Goal: Task Accomplishment & Management: Use online tool/utility

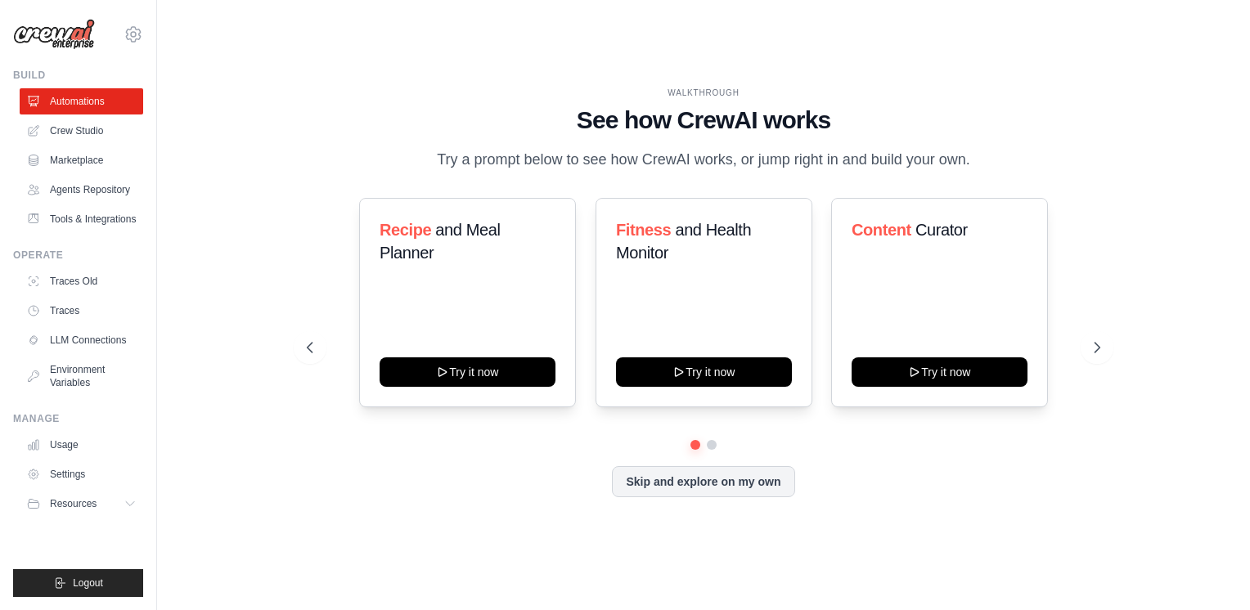
click at [331, 160] on div "WALKTHROUGH See how [PERSON_NAME] works Try a prompt below to see how [PERSON_N…" at bounding box center [704, 129] width 794 height 85
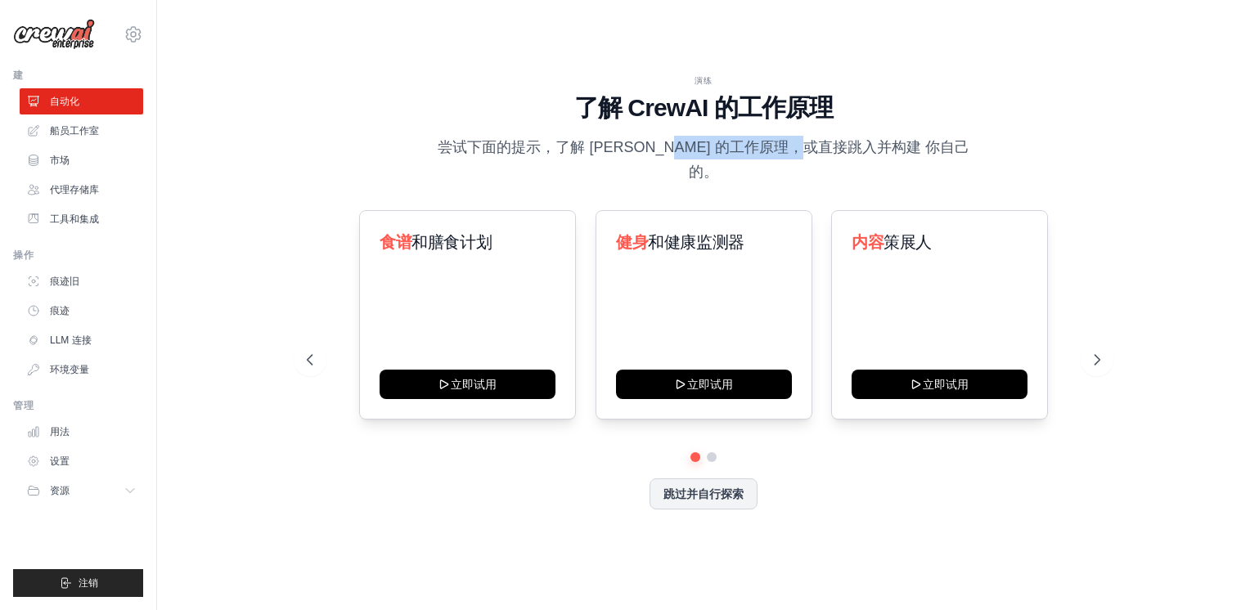
drag, startPoint x: 844, startPoint y: 158, endPoint x: 888, endPoint y: 158, distance: 44.2
click at [882, 158] on p "尝试下面的提示，了解 CrewAI 的工作原理，或直接跳入并构建 你自己的。" at bounding box center [704, 160] width 550 height 48
click at [888, 158] on p "尝试下面的提示，了解 CrewAI 的工作原理，或直接跳入并构建 你自己的。" at bounding box center [704, 160] width 550 height 48
click at [497, 479] on div "跳过并自行探索" at bounding box center [704, 494] width 794 height 31
click at [76, 134] on font "船员工作室" at bounding box center [76, 130] width 49 height 13
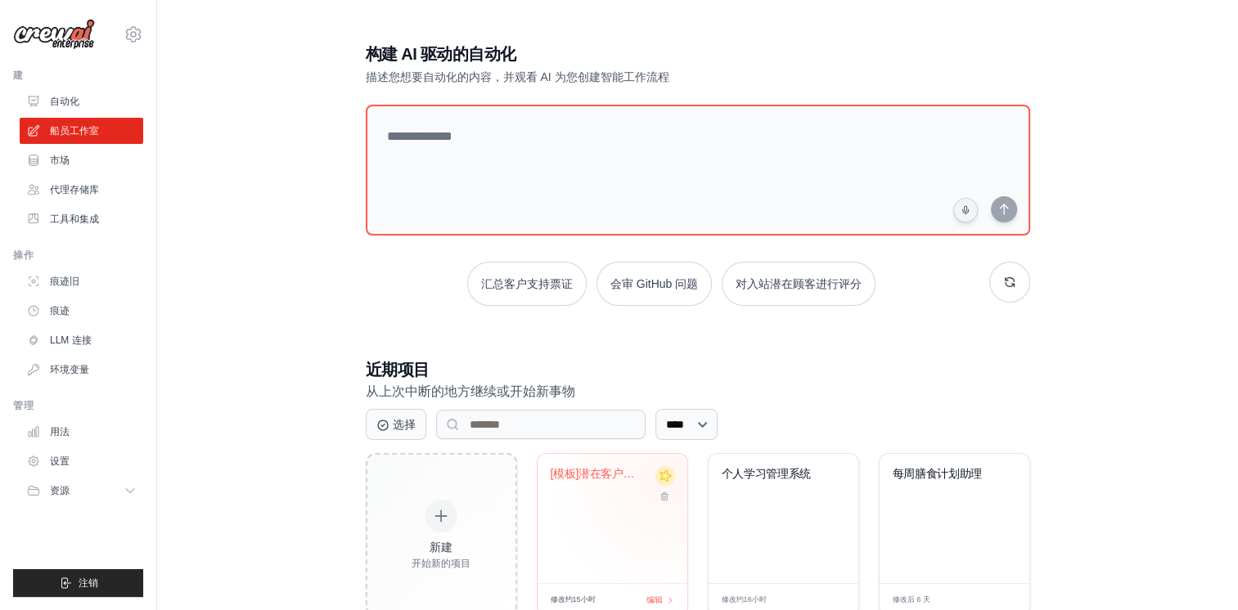
scroll to position [47, 0]
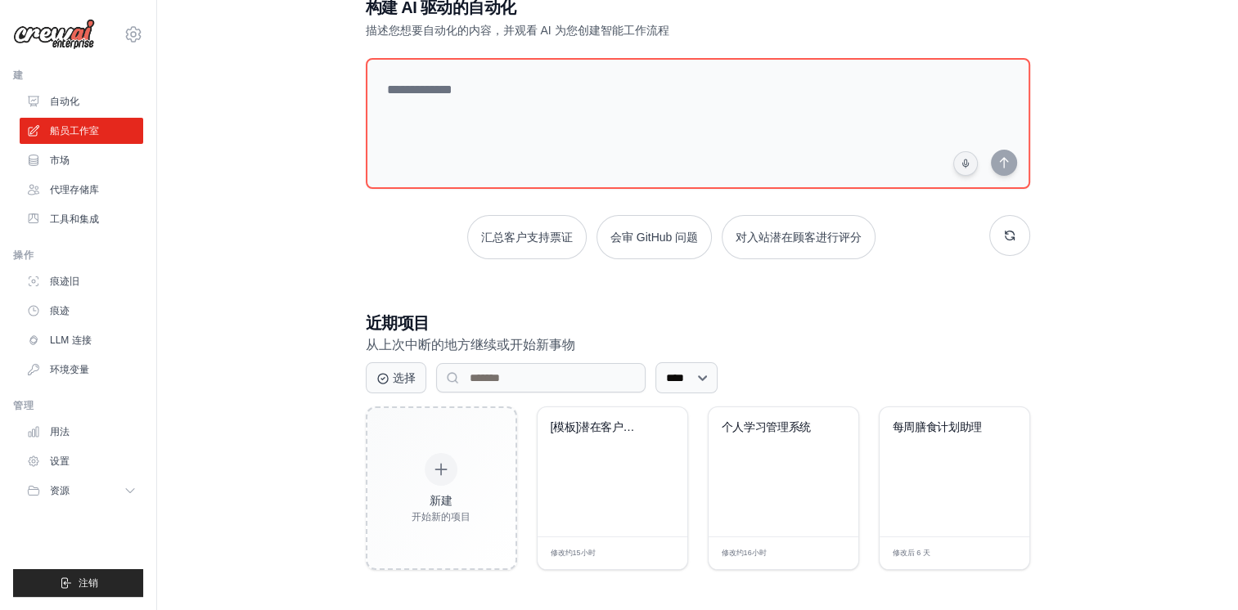
click at [346, 253] on div "构建 AI 驱动的自动化 描述您想要自动化的内容，并观看 AI 为您创建智能工作流程 汇总客户支持票证 会审 GitHub 问题 对入站潜在顾客进行评分 近期…" at bounding box center [698, 283] width 704 height 627
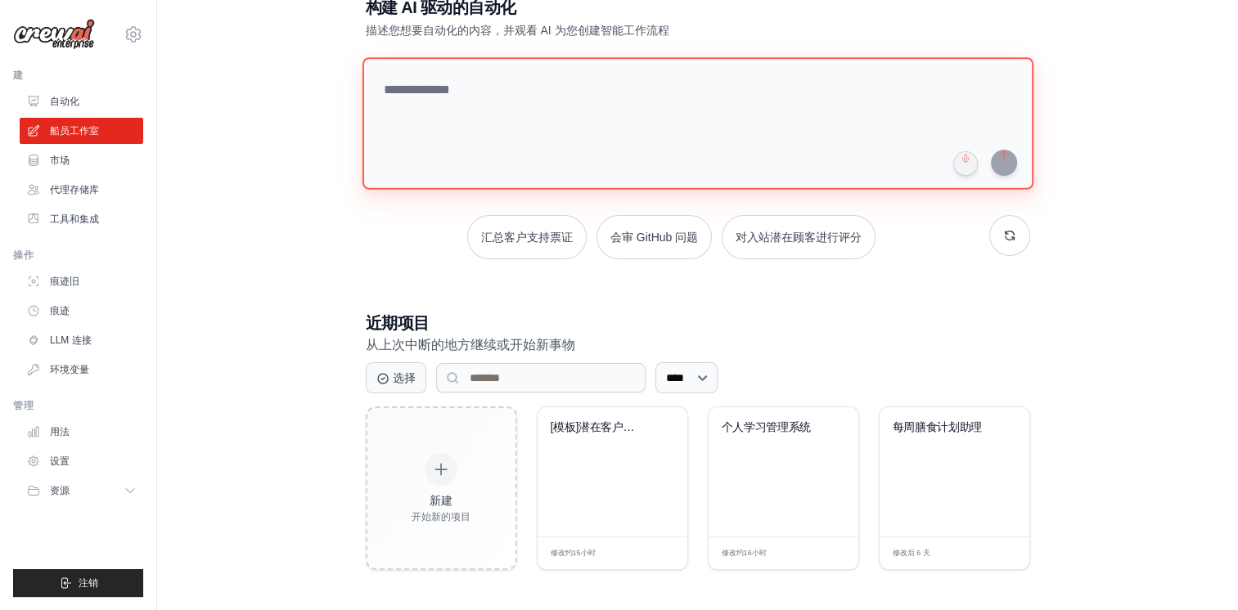
click at [486, 76] on textarea at bounding box center [697, 123] width 671 height 133
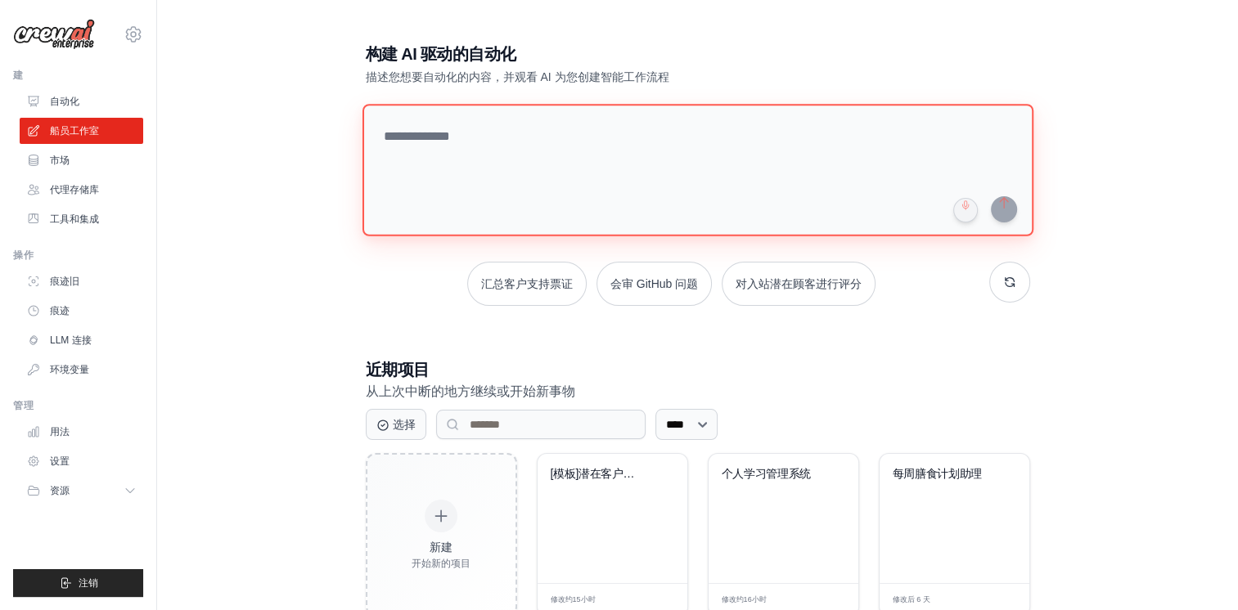
click at [487, 155] on textarea at bounding box center [697, 170] width 671 height 133
type textarea "*"
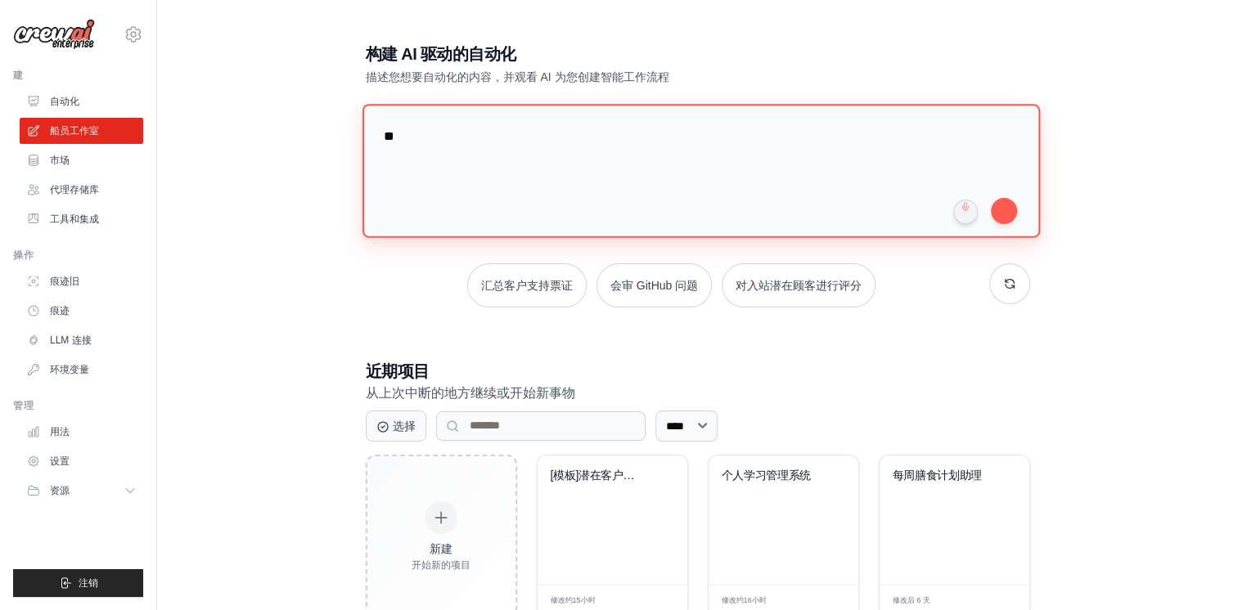
type textarea "*"
type textarea "**********"
click at [792, 179] on textarea "**********" at bounding box center [700, 170] width 677 height 133
click at [869, 166] on textarea "**********" at bounding box center [700, 170] width 677 height 133
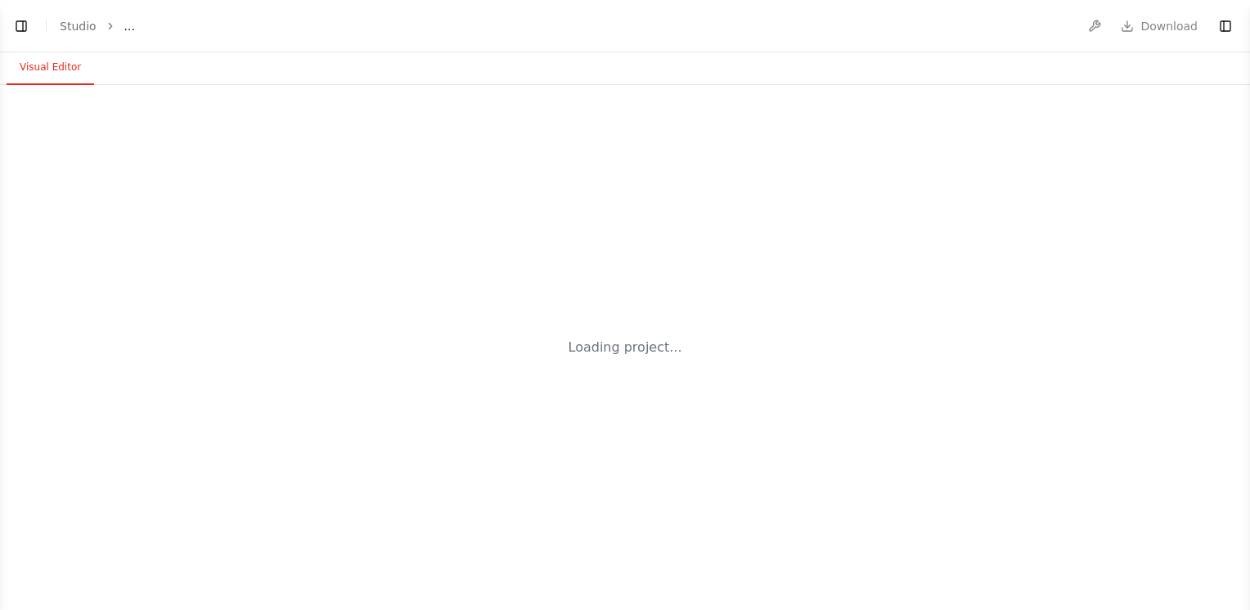
select select "****"
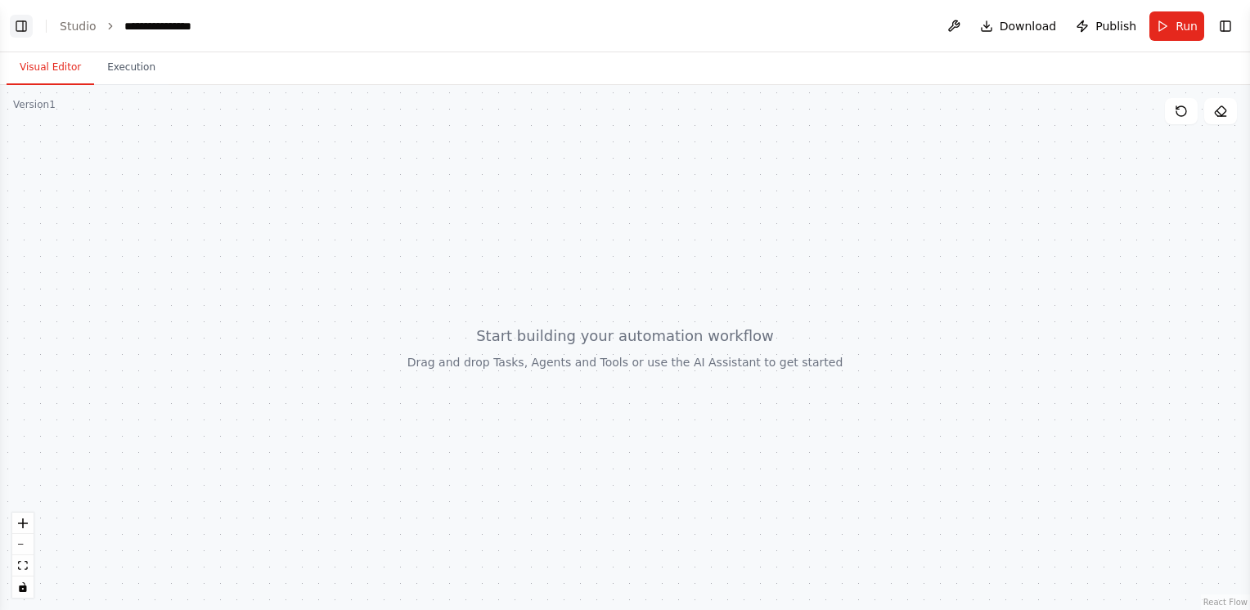
click at [23, 29] on button "Toggle Left Sidebar" at bounding box center [21, 26] width 23 height 23
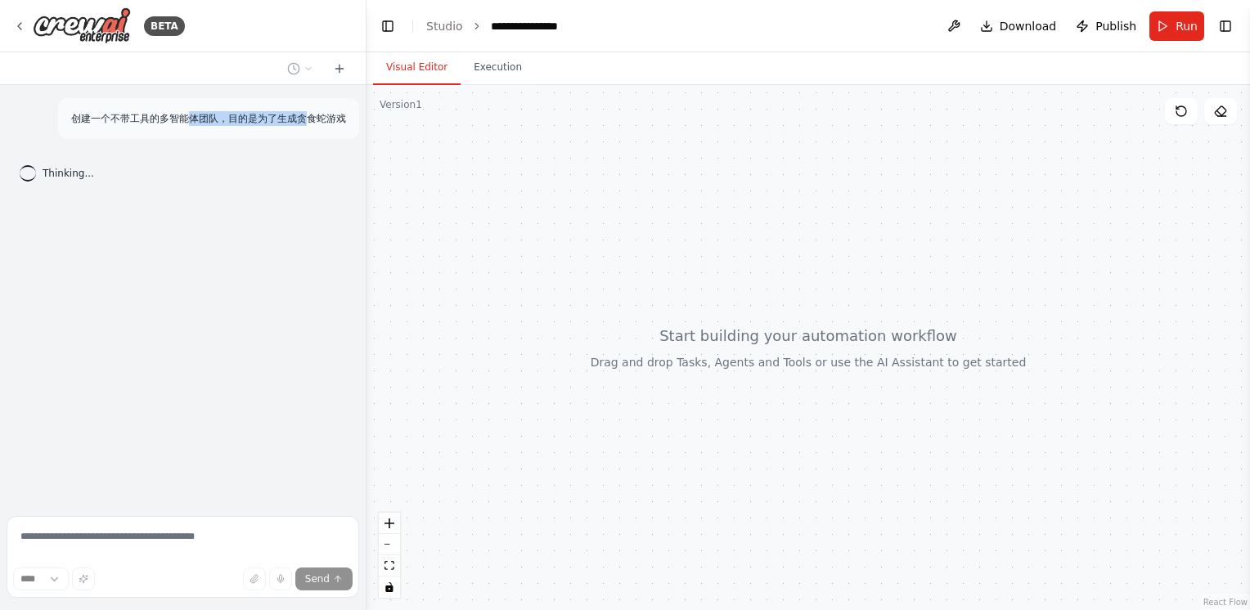
drag, startPoint x: 248, startPoint y: 119, endPoint x: 313, endPoint y: 119, distance: 65.5
click at [313, 119] on p "创建一个不带工具的多智能体团队，目的是为了生成贪食蛇游戏" at bounding box center [208, 118] width 275 height 15
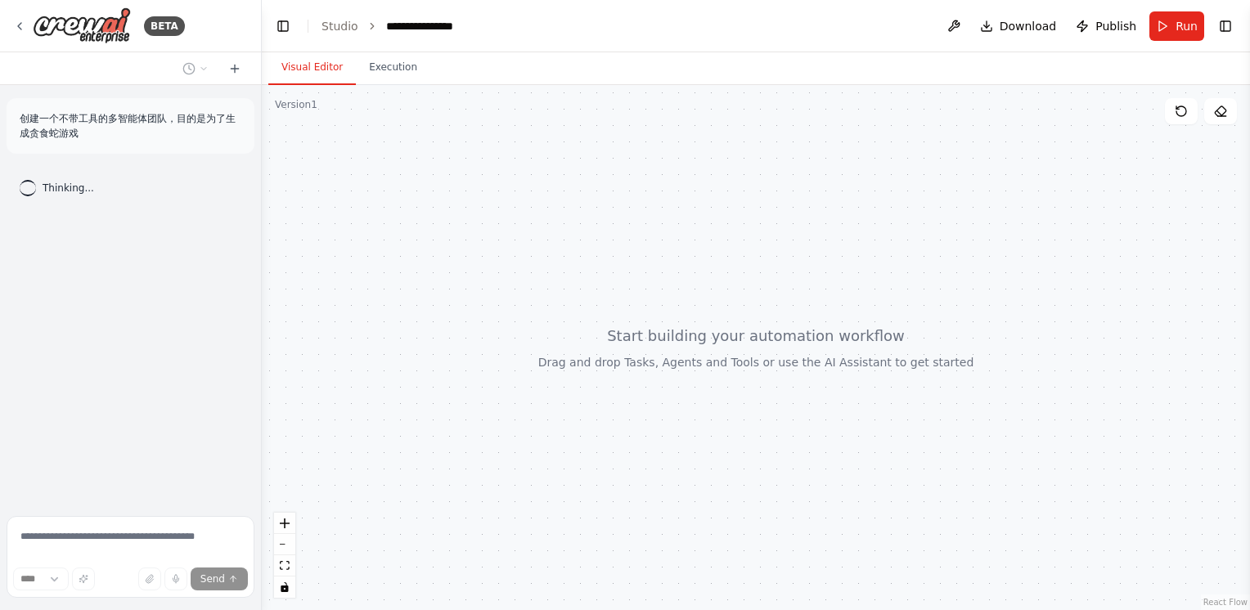
drag, startPoint x: 364, startPoint y: 189, endPoint x: 262, endPoint y: 198, distance: 102.7
click at [262, 198] on div "**********" at bounding box center [625, 305] width 1250 height 610
drag, startPoint x: 134, startPoint y: 122, endPoint x: 134, endPoint y: 140, distance: 18.0
click at [134, 140] on p "创建一个不带工具的多智能体团队，目的是为了生成贪食蛇游戏" at bounding box center [131, 125] width 222 height 29
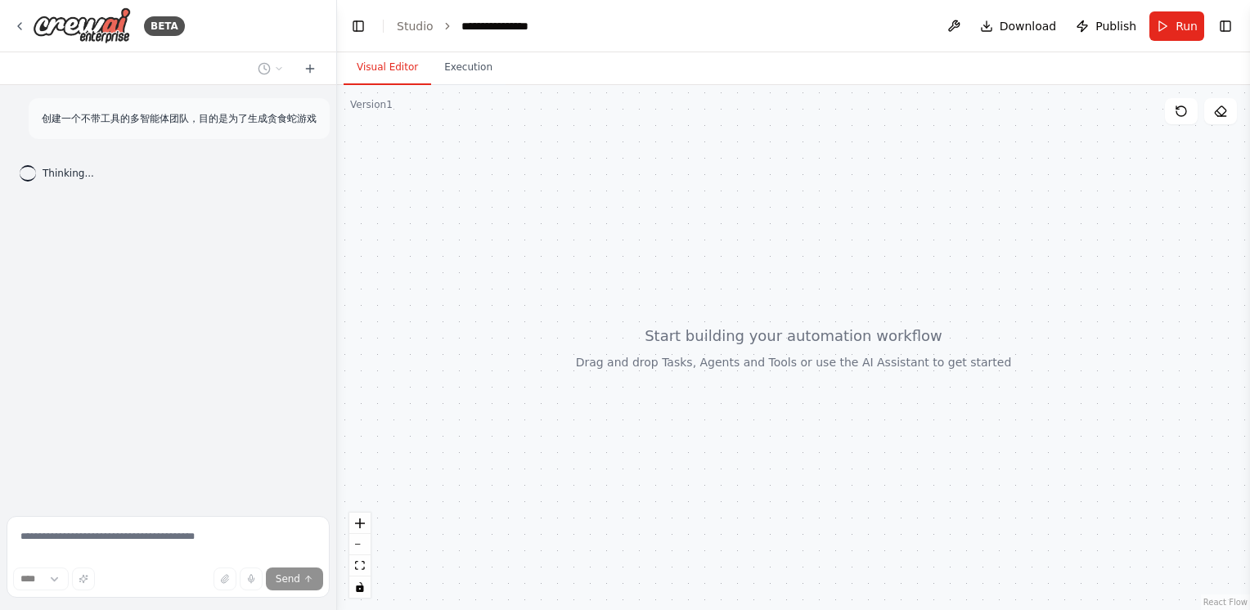
drag, startPoint x: 259, startPoint y: 249, endPoint x: 328, endPoint y: 254, distance: 69.7
click at [328, 254] on div "**********" at bounding box center [625, 305] width 1250 height 610
click at [398, 250] on div at bounding box center [789, 347] width 922 height 525
click at [245, 255] on div "创建一个不带工具的多智能体团队，目的是为了生成贪食蛇游戏 Thinking..." at bounding box center [163, 297] width 327 height 425
drag, startPoint x: 187, startPoint y: 119, endPoint x: 265, endPoint y: 117, distance: 78.6
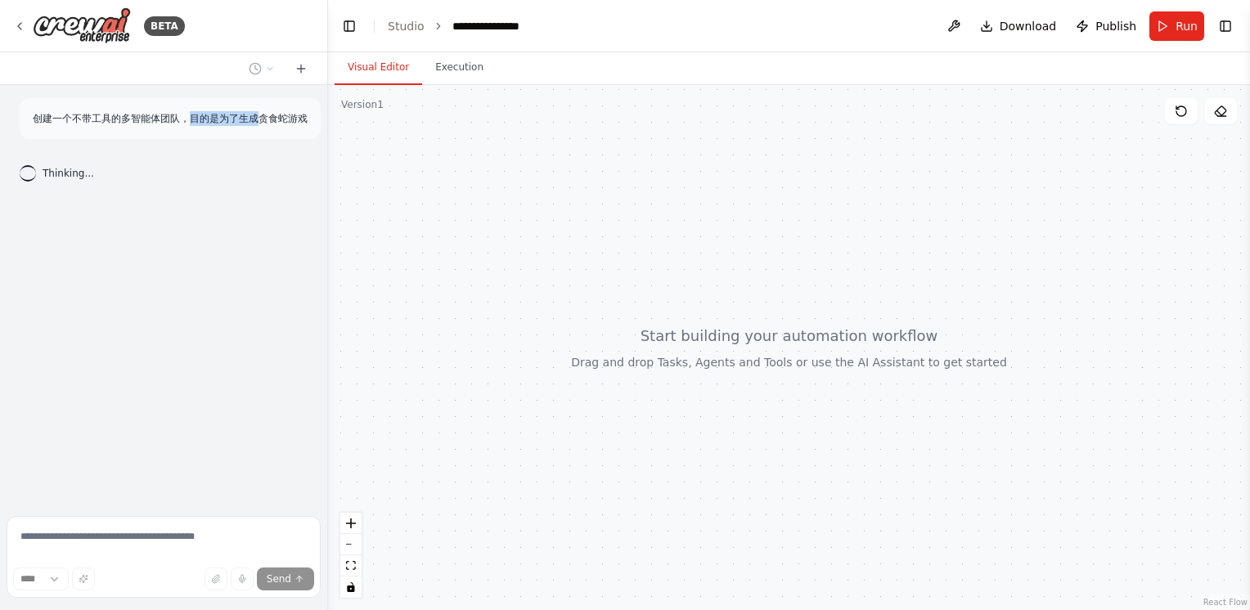
click at [260, 116] on p "创建一个不带工具的多智能体团队，目的是为了生成贪食蛇游戏" at bounding box center [170, 118] width 275 height 15
click at [265, 117] on p "创建一个不带工具的多智能体团队，目的是为了生成贪食蛇游戏" at bounding box center [170, 118] width 275 height 15
click at [387, 302] on div at bounding box center [789, 347] width 922 height 525
drag, startPoint x: 812, startPoint y: 345, endPoint x: 817, endPoint y: 368, distance: 23.6
click at [817, 368] on div at bounding box center [789, 347] width 922 height 525
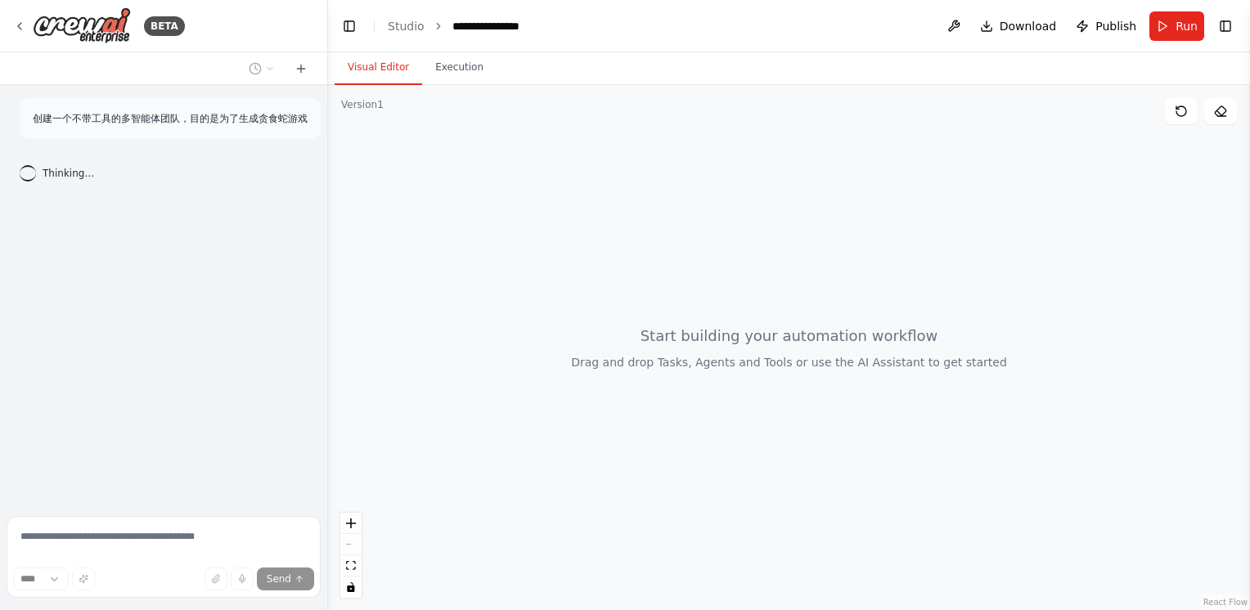
click at [817, 368] on div at bounding box center [789, 347] width 922 height 525
drag, startPoint x: 730, startPoint y: 342, endPoint x: 875, endPoint y: 344, distance: 144.8
click at [875, 344] on div at bounding box center [789, 347] width 922 height 525
click at [465, 64] on button "Execution" at bounding box center [459, 68] width 74 height 34
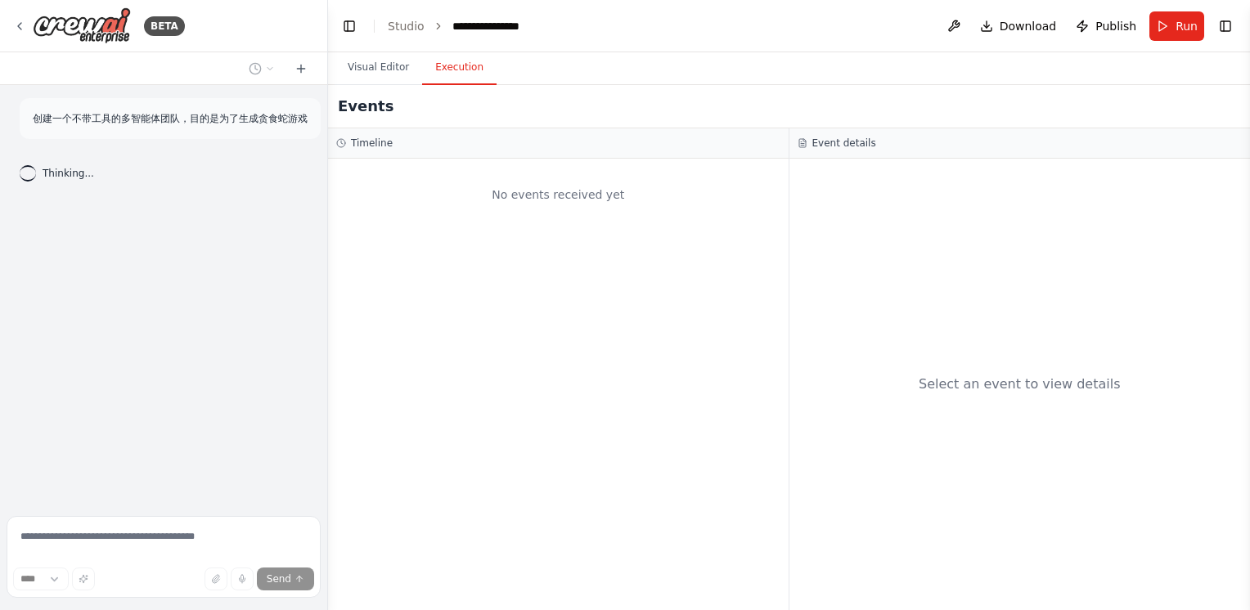
click at [325, 77] on div at bounding box center [325, 305] width 7 height 610
click at [376, 65] on button "Visual Editor" at bounding box center [379, 68] width 88 height 34
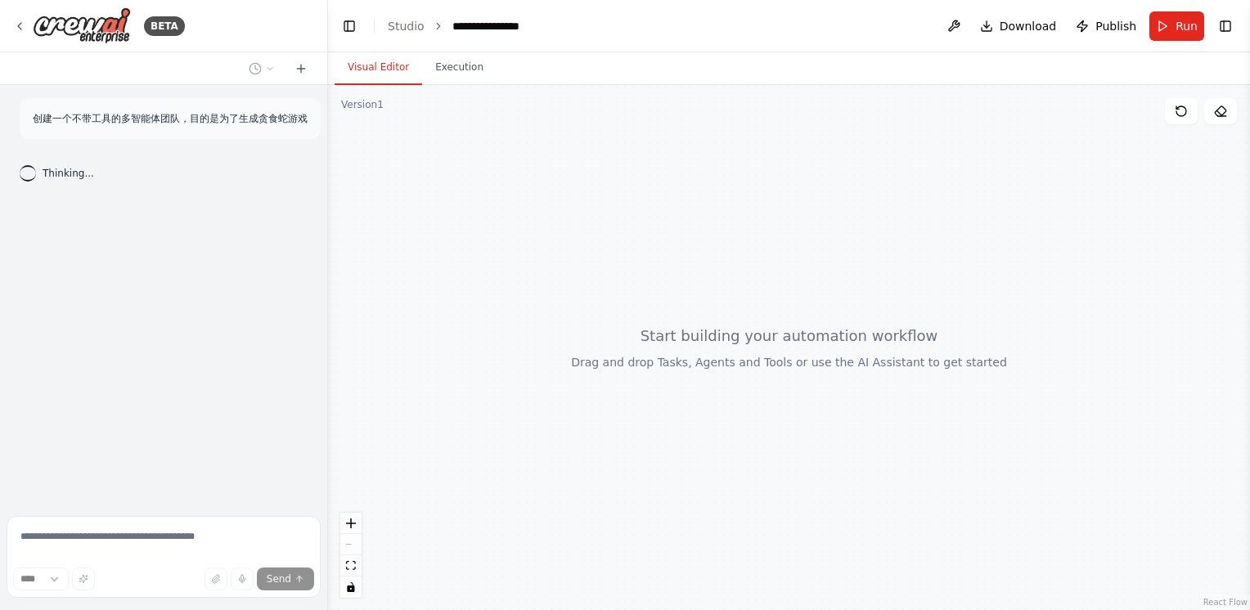
click at [846, 169] on div at bounding box center [789, 347] width 922 height 525
click at [59, 224] on div "创建一个不带工具的多智能体团队，目的是为了生成贪食蛇游戏 Thinking..." at bounding box center [163, 297] width 327 height 425
drag, startPoint x: 74, startPoint y: 171, endPoint x: 182, endPoint y: 163, distance: 107.5
click at [102, 178] on div "Thinking..." at bounding box center [57, 173] width 101 height 43
click at [120, 175] on div "Thinking..." at bounding box center [164, 173] width 314 height 43
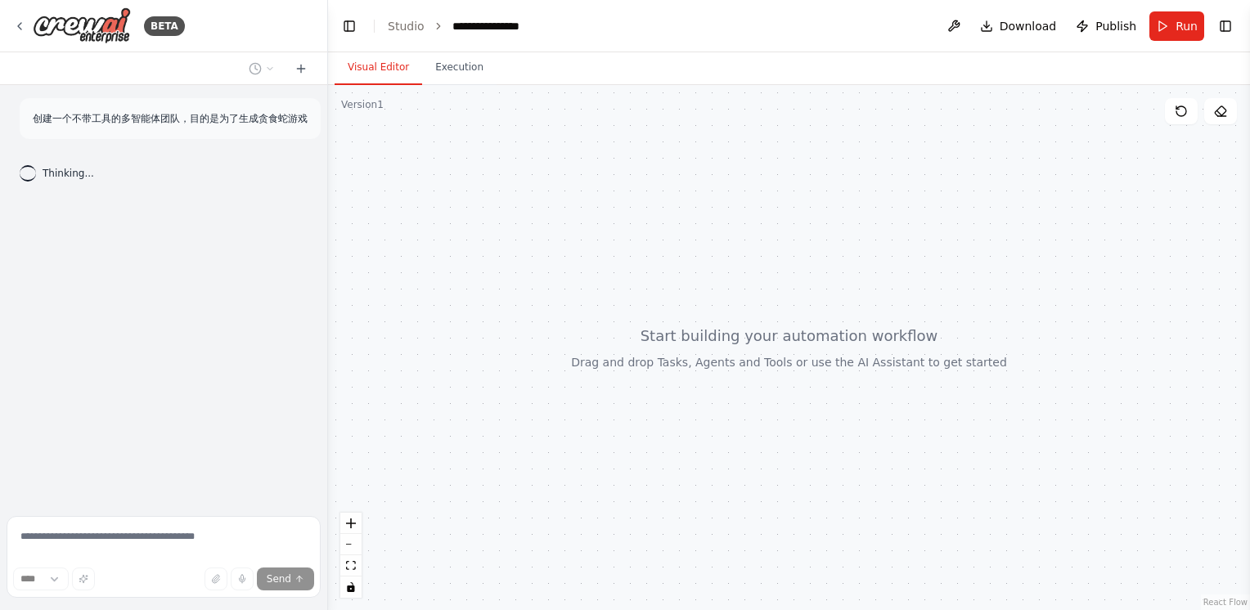
drag, startPoint x: 643, startPoint y: 214, endPoint x: 503, endPoint y: 83, distance: 191.0
click at [643, 214] on div at bounding box center [789, 347] width 922 height 525
click at [397, 22] on link "Studio" at bounding box center [406, 26] width 37 height 13
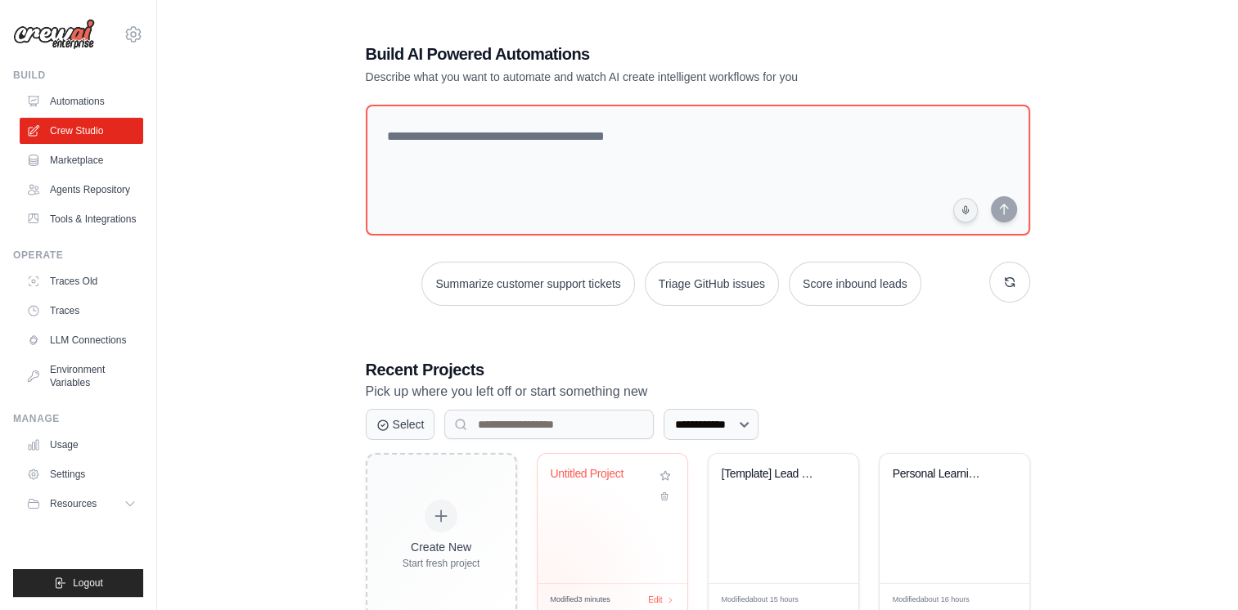
scroll to position [230, 0]
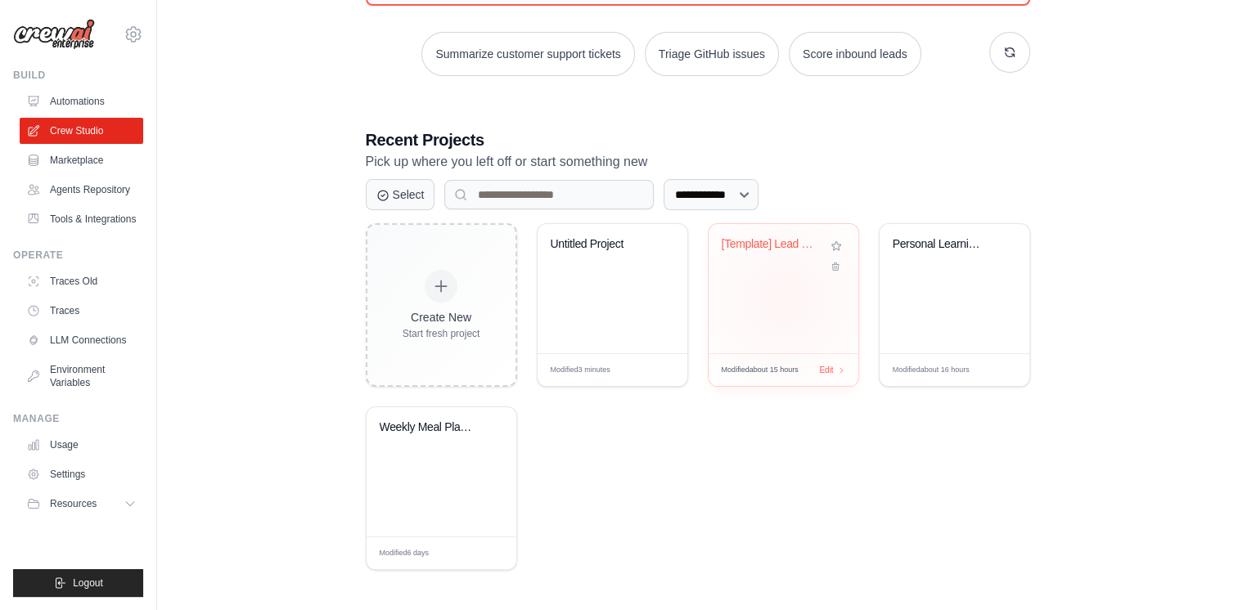
click at [783, 295] on div "[Template] Lead Scoring and Strateg..." at bounding box center [783, 288] width 150 height 129
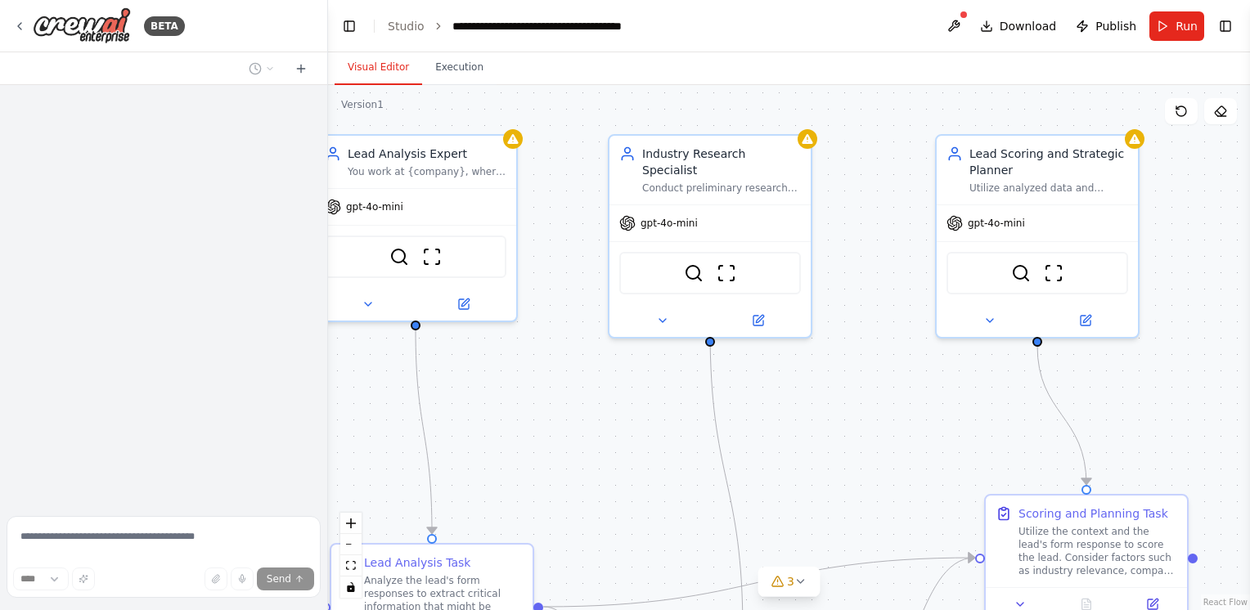
drag, startPoint x: 584, startPoint y: 379, endPoint x: 651, endPoint y: 362, distance: 69.1
click at [651, 362] on div ".deletable-edge-delete-btn { width: 20px; height: 20px; border: 0px solid #ffff…" at bounding box center [789, 347] width 922 height 525
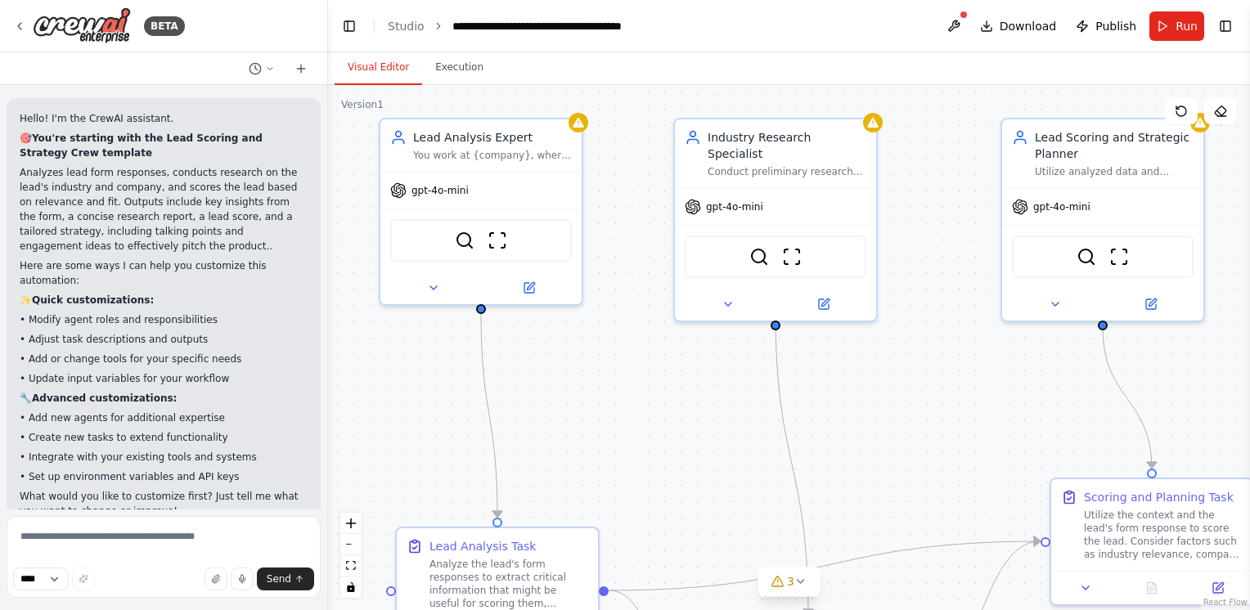
scroll to position [34, 0]
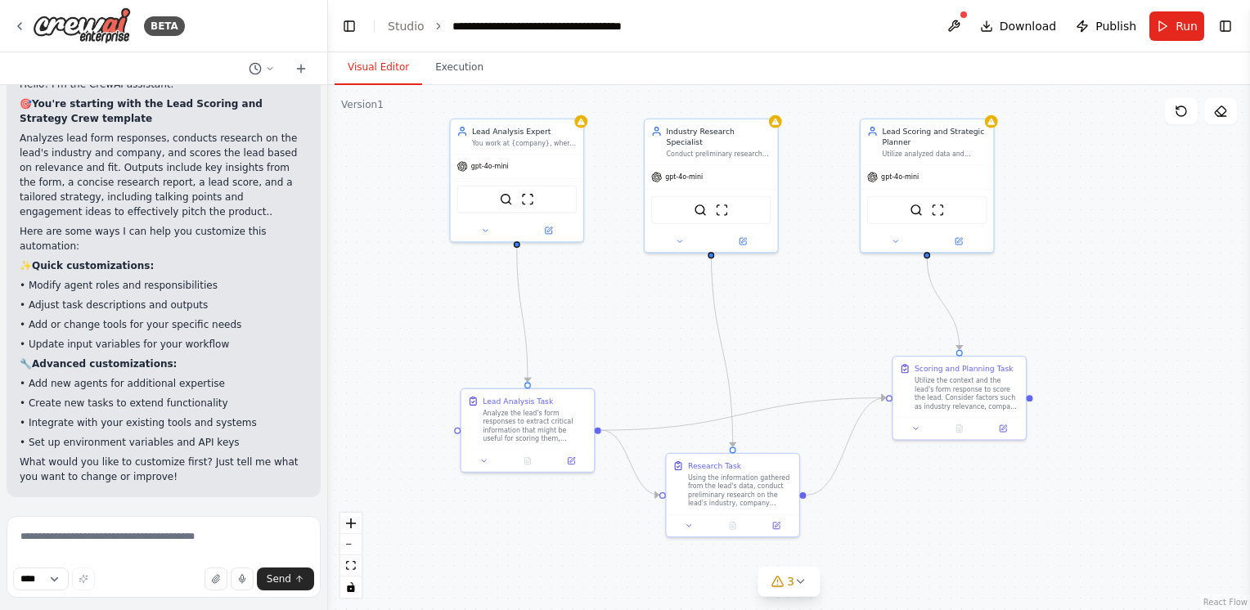
drag, startPoint x: 651, startPoint y: 381, endPoint x: 628, endPoint y: 298, distance: 86.5
click at [628, 298] on div ".deletable-edge-delete-btn { width: 20px; height: 20px; border: 0px solid #ffff…" at bounding box center [789, 347] width 922 height 525
click at [996, 26] on button "Download" at bounding box center [1019, 25] width 90 height 29
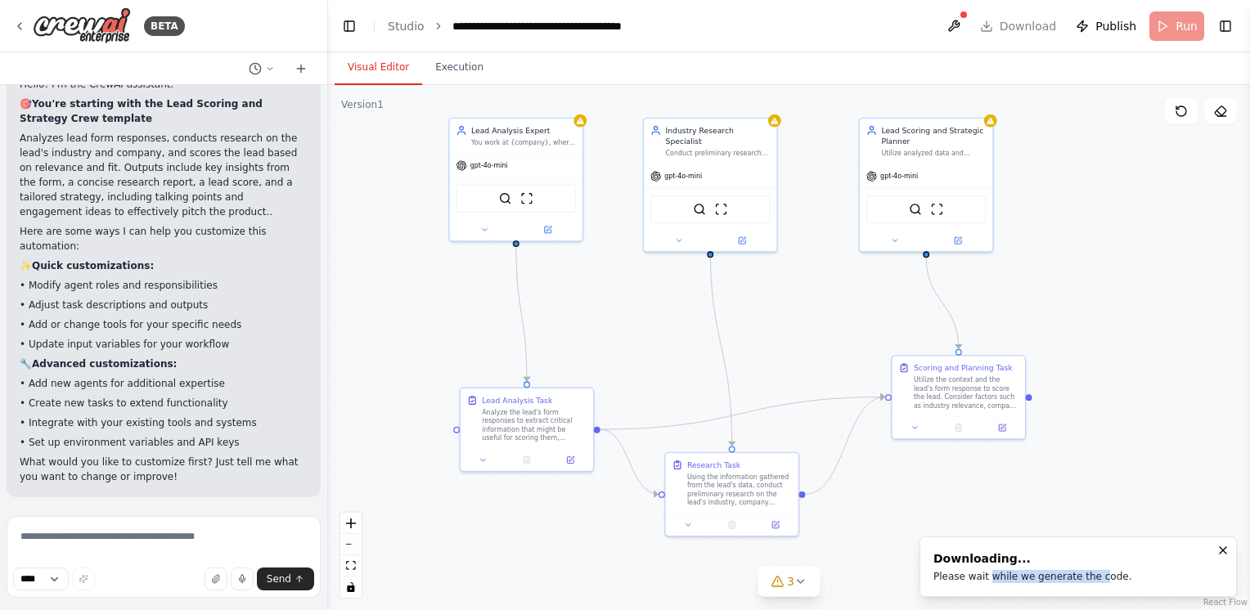
drag, startPoint x: 992, startPoint y: 576, endPoint x: 1100, endPoint y: 576, distance: 108.0
click at [1100, 576] on div "Please wait while we generate the code." at bounding box center [1032, 576] width 199 height 13
drag, startPoint x: 1010, startPoint y: 582, endPoint x: 1132, endPoint y: 572, distance: 123.1
click at [1131, 572] on li "Downloading... Please wait while we generate the code." at bounding box center [1078, 567] width 317 height 61
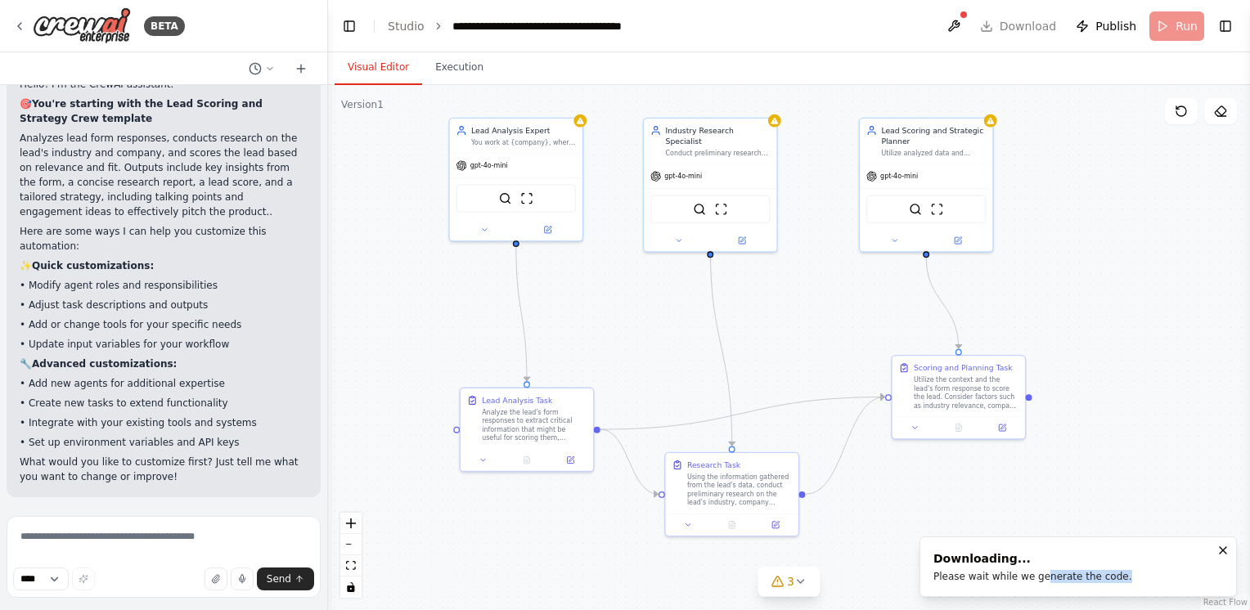
click at [1132, 572] on li "Downloading... Please wait while we generate the code." at bounding box center [1078, 567] width 317 height 61
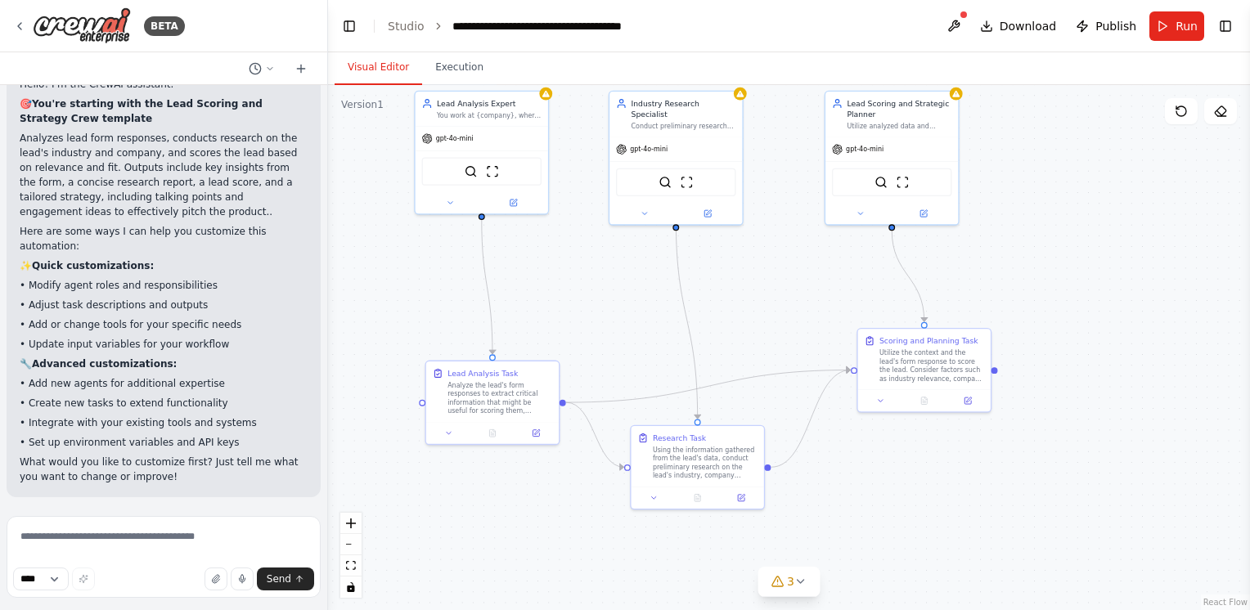
drag, startPoint x: 1088, startPoint y: 324, endPoint x: 1054, endPoint y: 297, distance: 43.7
click at [1054, 297] on div ".deletable-edge-delete-btn { width: 20px; height: 20px; border: 0px solid #ffff…" at bounding box center [789, 347] width 922 height 525
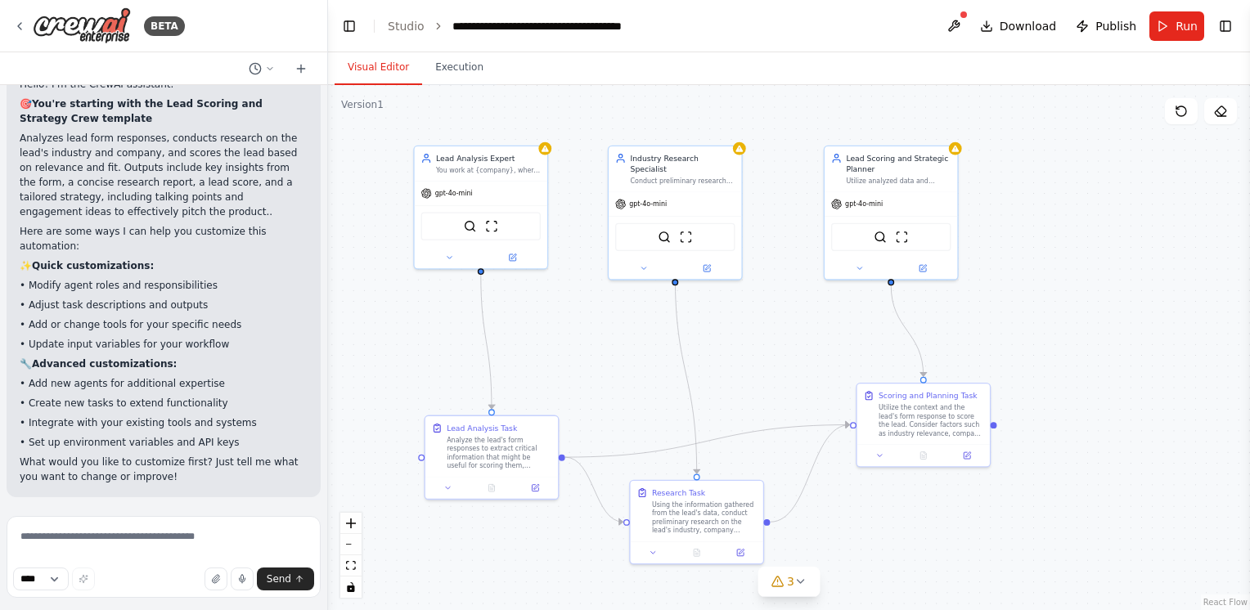
drag, startPoint x: 639, startPoint y: 274, endPoint x: 640, endPoint y: 335, distance: 61.4
click at [640, 335] on div ".deletable-edge-delete-btn { width: 20px; height: 20px; border: 0px solid #ffff…" at bounding box center [789, 347] width 922 height 525
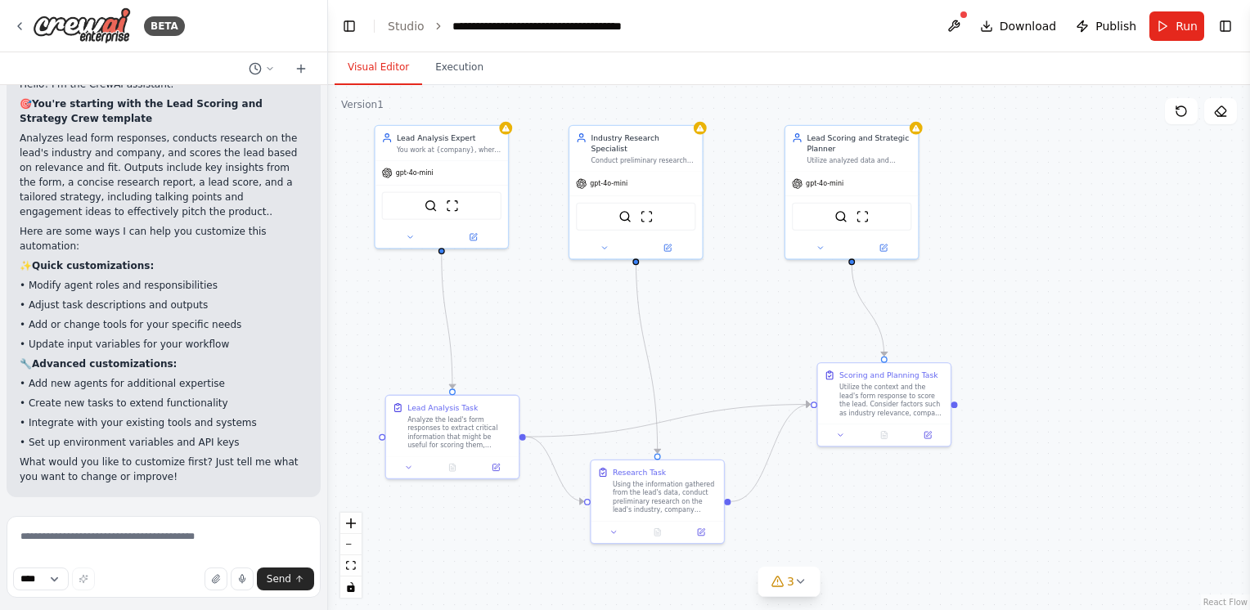
drag, startPoint x: 780, startPoint y: 327, endPoint x: 763, endPoint y: 313, distance: 21.5
click at [763, 313] on div ".deletable-edge-delete-btn { width: 20px; height: 20px; border: 0px solid #ffff…" at bounding box center [789, 347] width 922 height 525
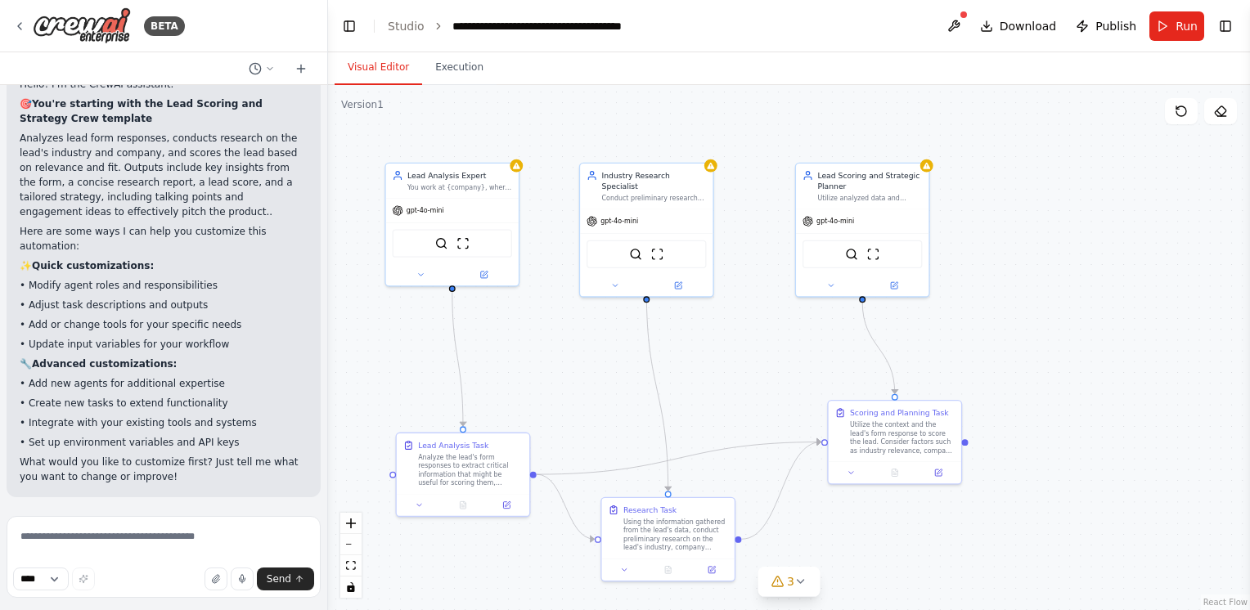
drag, startPoint x: 763, startPoint y: 313, endPoint x: 775, endPoint y: 352, distance: 40.1
click at [775, 352] on div ".deletable-edge-delete-btn { width: 20px; height: 20px; border: 0px solid #ffff…" at bounding box center [789, 347] width 922 height 525
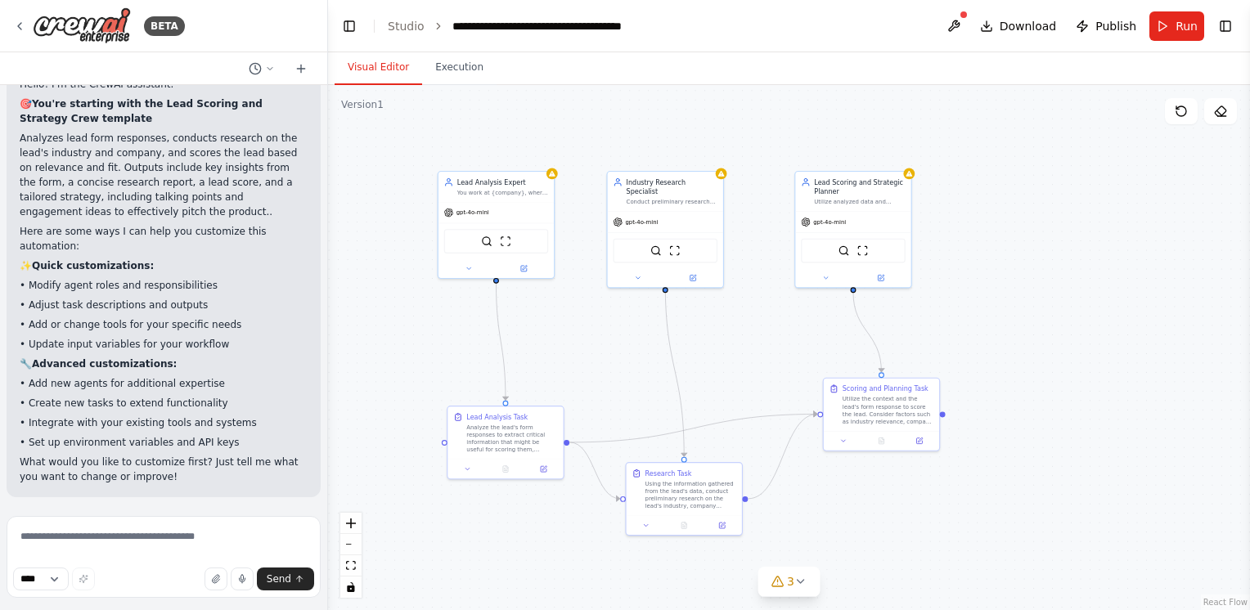
drag, startPoint x: 742, startPoint y: 367, endPoint x: 751, endPoint y: 326, distance: 41.9
click at [751, 326] on div ".deletable-edge-delete-btn { width: 20px; height: 20px; border: 0px solid #ffff…" at bounding box center [789, 347] width 922 height 525
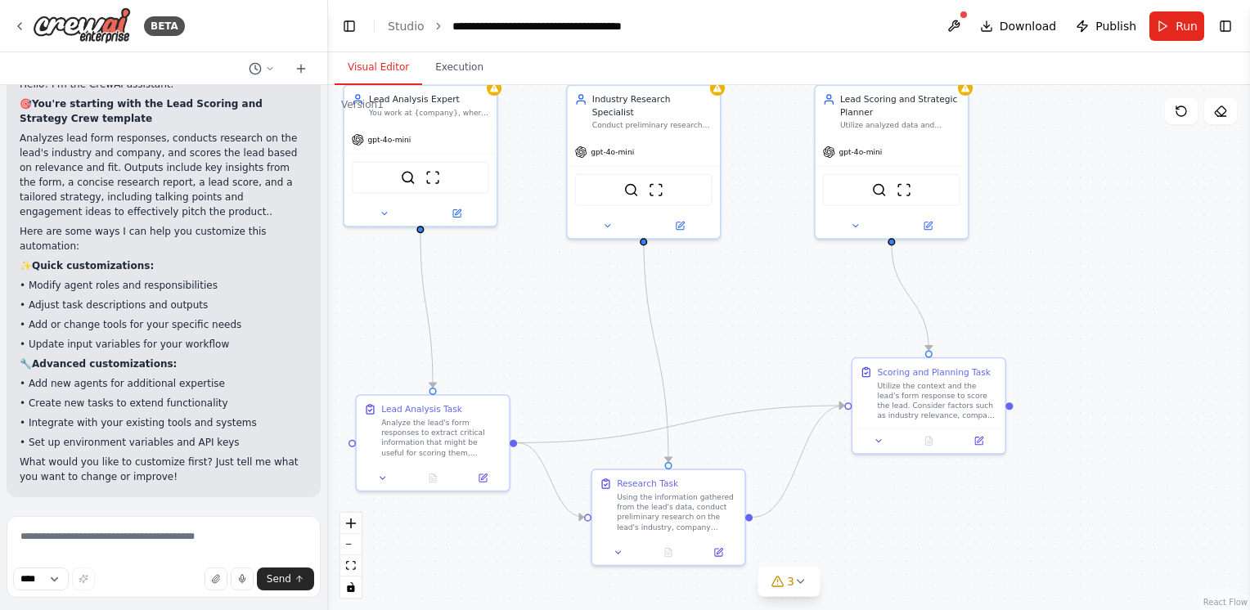
drag, startPoint x: 795, startPoint y: 265, endPoint x: 821, endPoint y: 328, distance: 67.9
click at [821, 328] on div ".deletable-edge-delete-btn { width: 20px; height: 20px; border: 0px solid #ffff…" at bounding box center [789, 347] width 922 height 525
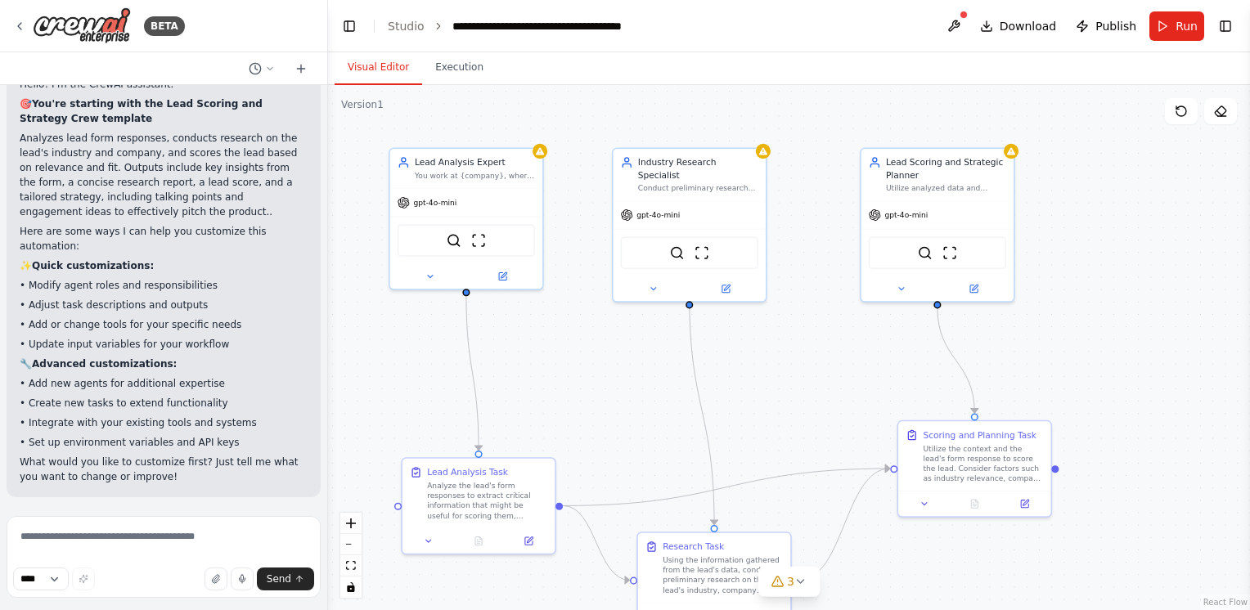
drag, startPoint x: 774, startPoint y: 139, endPoint x: 830, endPoint y: 145, distance: 56.7
click at [830, 145] on div ".deletable-edge-delete-btn { width: 20px; height: 20px; border: 0px solid #ffff…" at bounding box center [789, 347] width 922 height 525
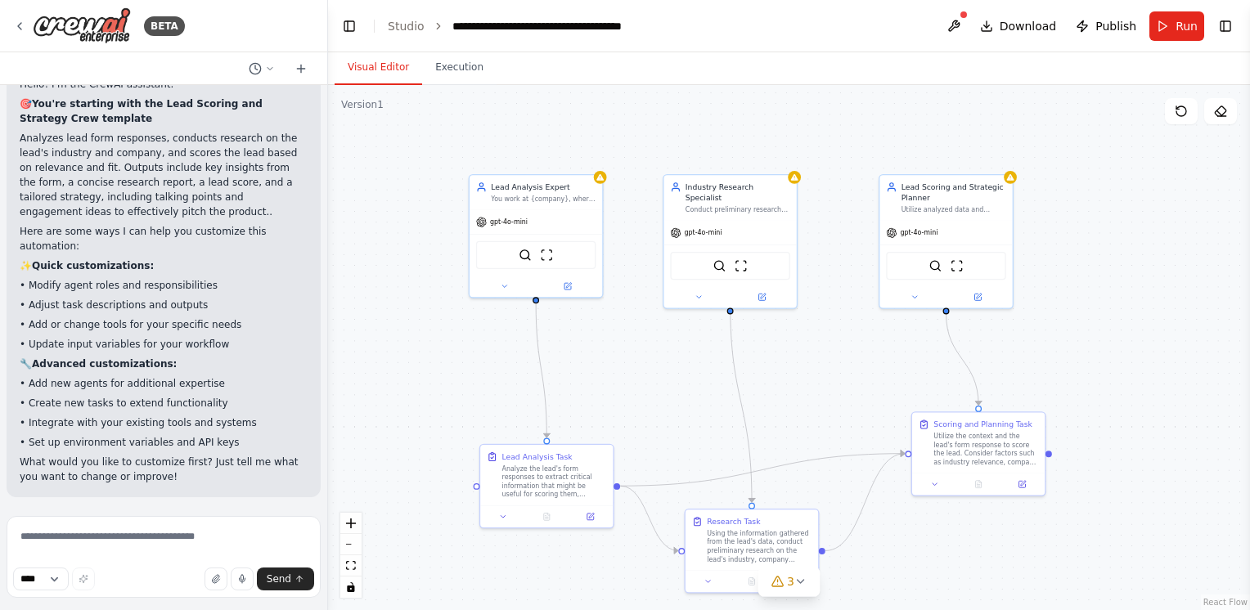
click at [848, 137] on div ".deletable-edge-delete-btn { width: 20px; height: 20px; border: 0px solid #ffff…" at bounding box center [789, 347] width 922 height 525
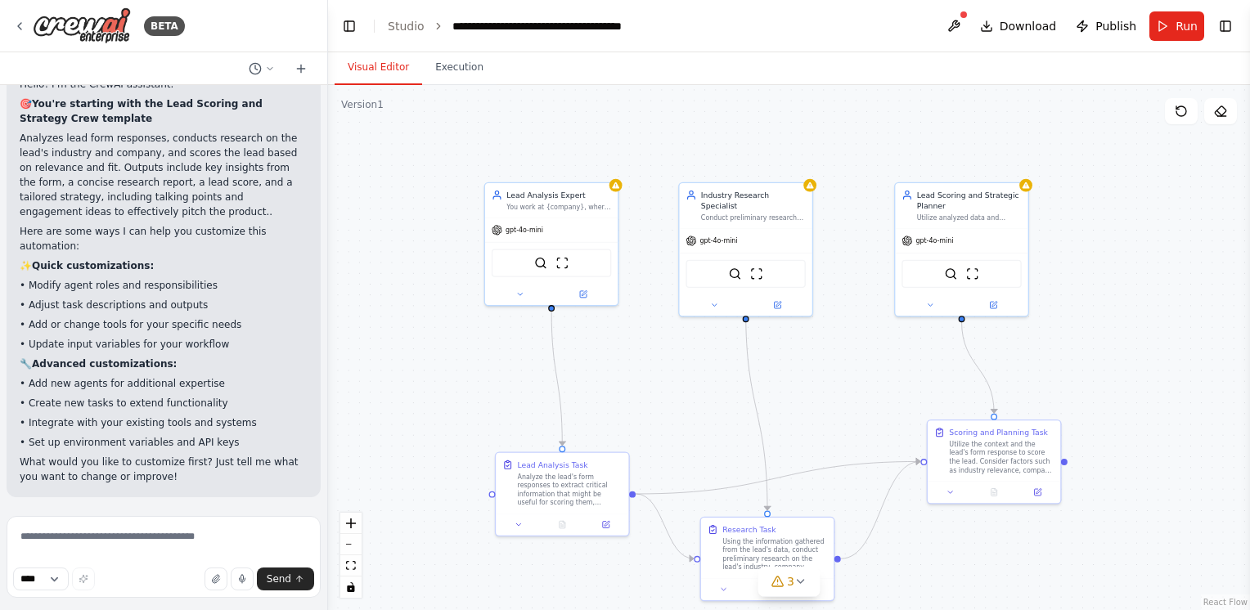
drag, startPoint x: 861, startPoint y: 154, endPoint x: 869, endPoint y: 158, distance: 8.4
click at [869, 158] on div ".deletable-edge-delete-btn { width: 20px; height: 20px; border: 0px solid #ffff…" at bounding box center [789, 347] width 922 height 525
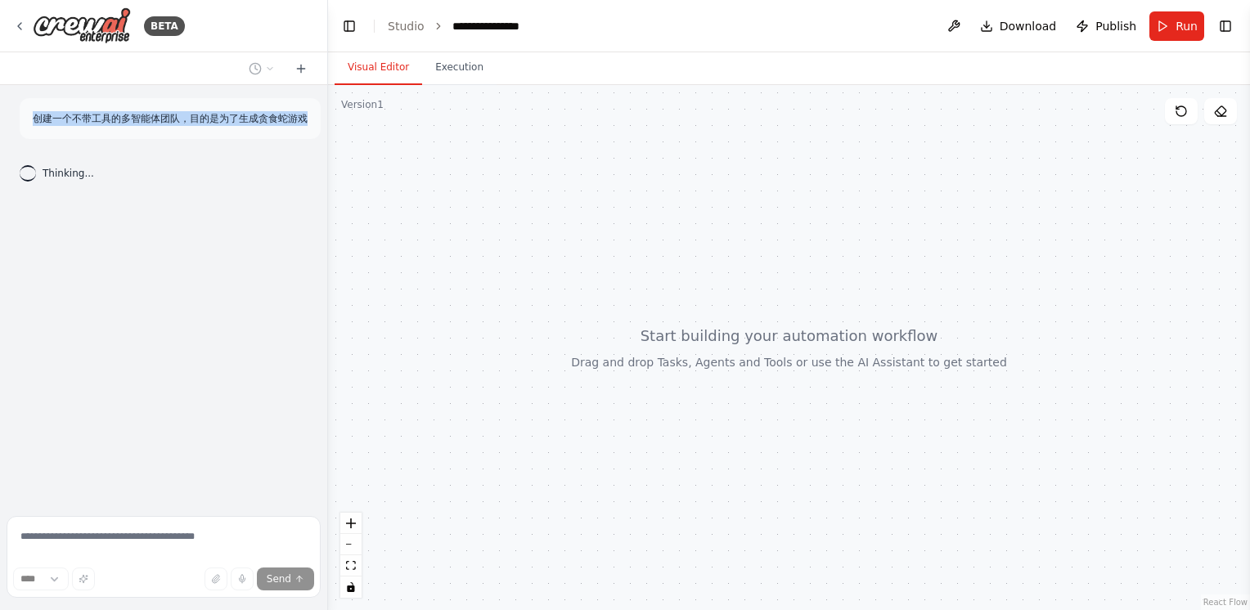
drag, startPoint x: 41, startPoint y: 123, endPoint x: 320, endPoint y: 117, distance: 279.0
click at [320, 117] on div "创建一个不带工具的多智能体团队，目的是为了生成贪食蛇游戏" at bounding box center [170, 118] width 301 height 41
click at [1162, 26] on button "Run" at bounding box center [1176, 25] width 55 height 29
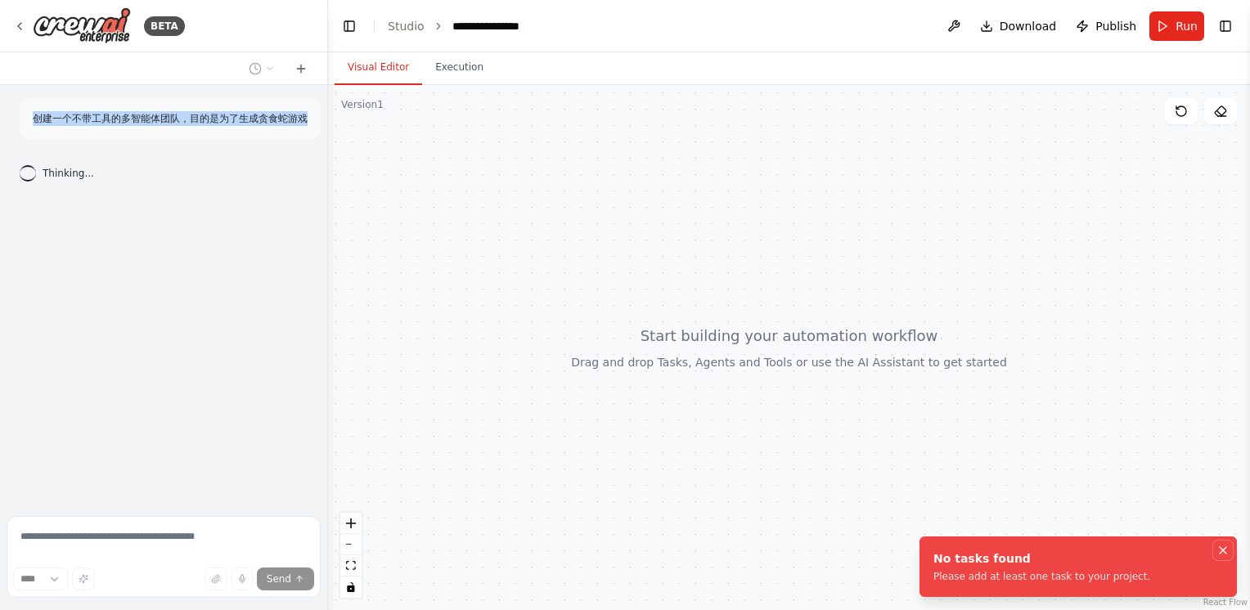
click at [1230, 548] on button "Notifications (F8)" at bounding box center [1223, 551] width 20 height 20
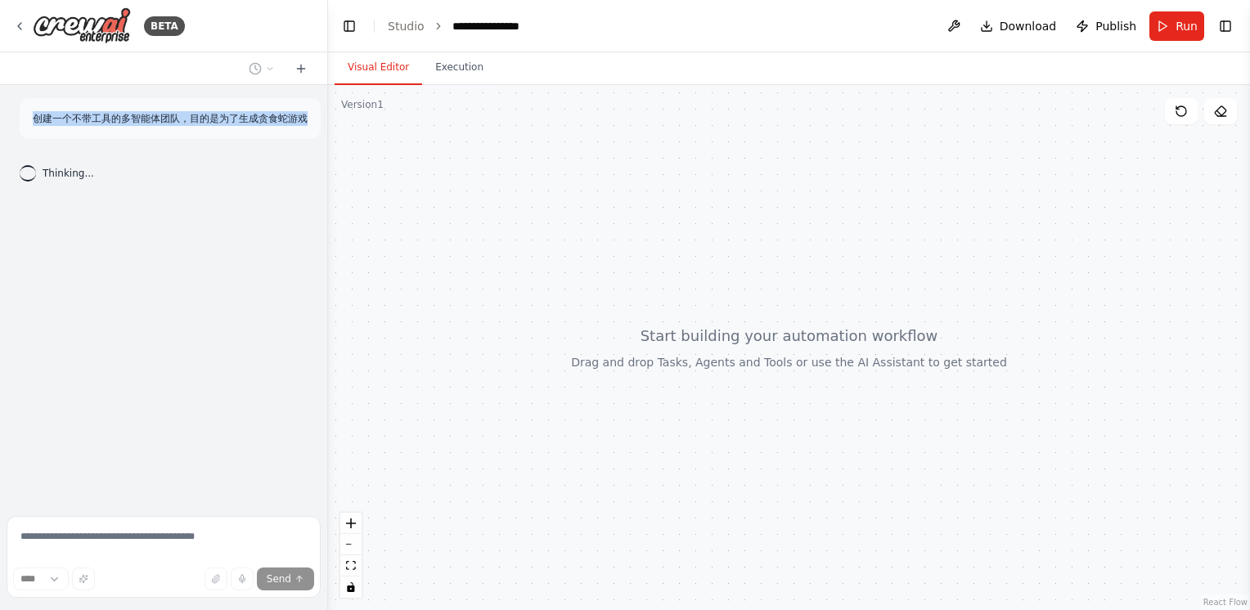
click at [765, 332] on div at bounding box center [789, 347] width 922 height 525
click at [439, 65] on button "Execution" at bounding box center [459, 68] width 74 height 34
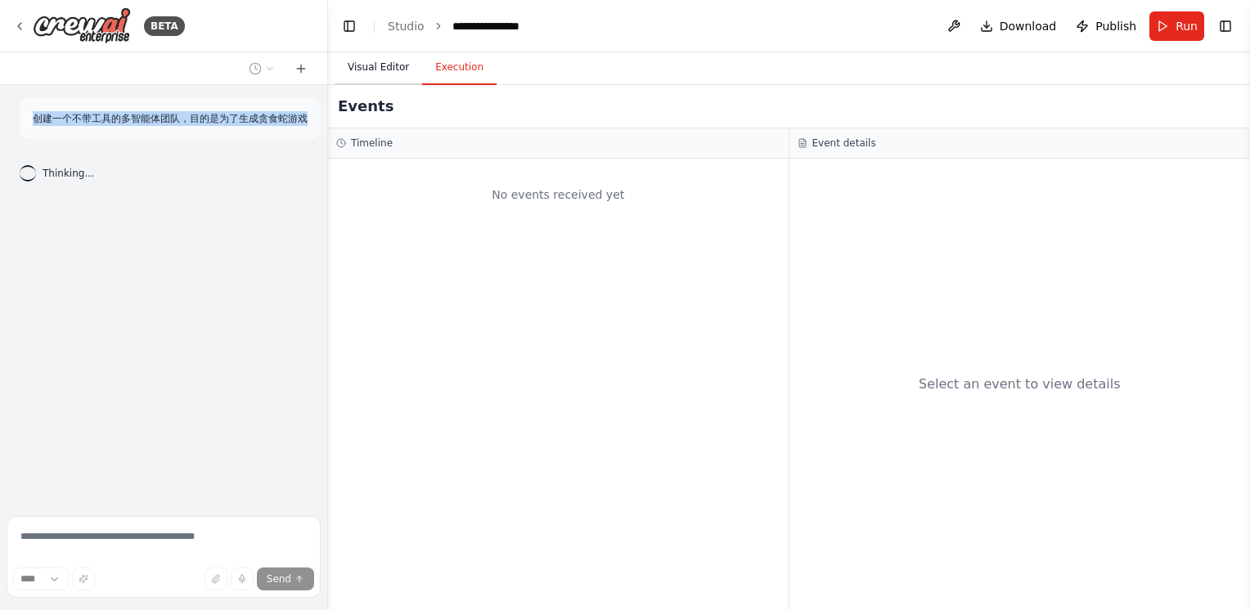
click at [340, 66] on button "Visual Editor" at bounding box center [379, 68] width 88 height 34
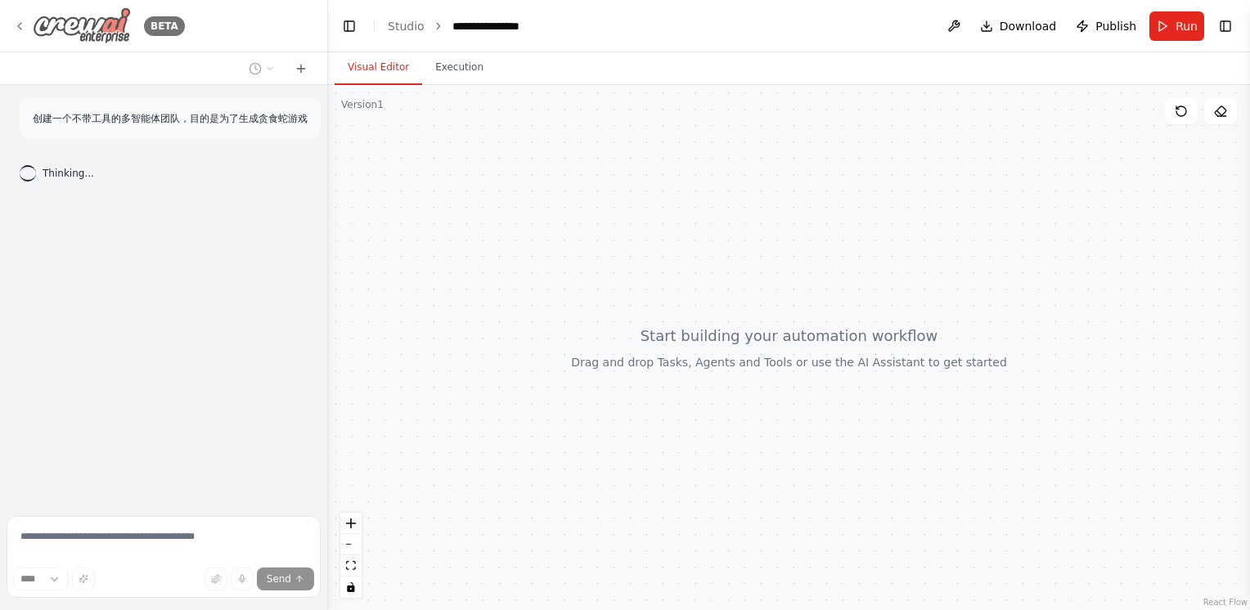
click at [25, 29] on icon at bounding box center [19, 26] width 13 height 13
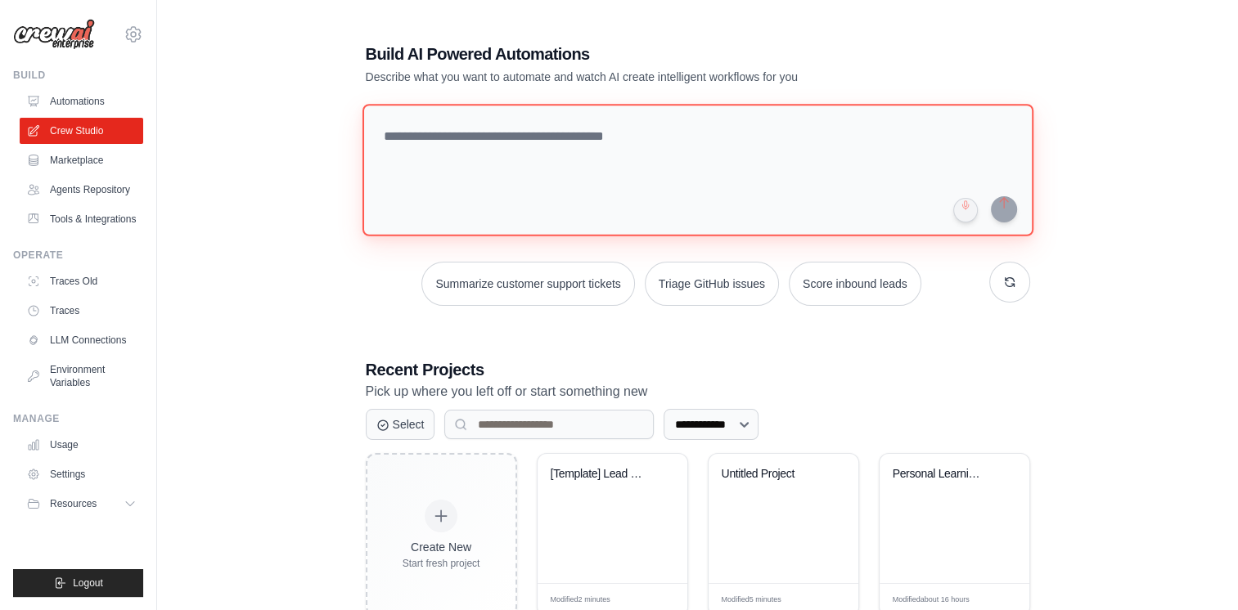
click at [656, 142] on textarea at bounding box center [697, 170] width 671 height 133
paste textarea "**********"
type textarea "**********"
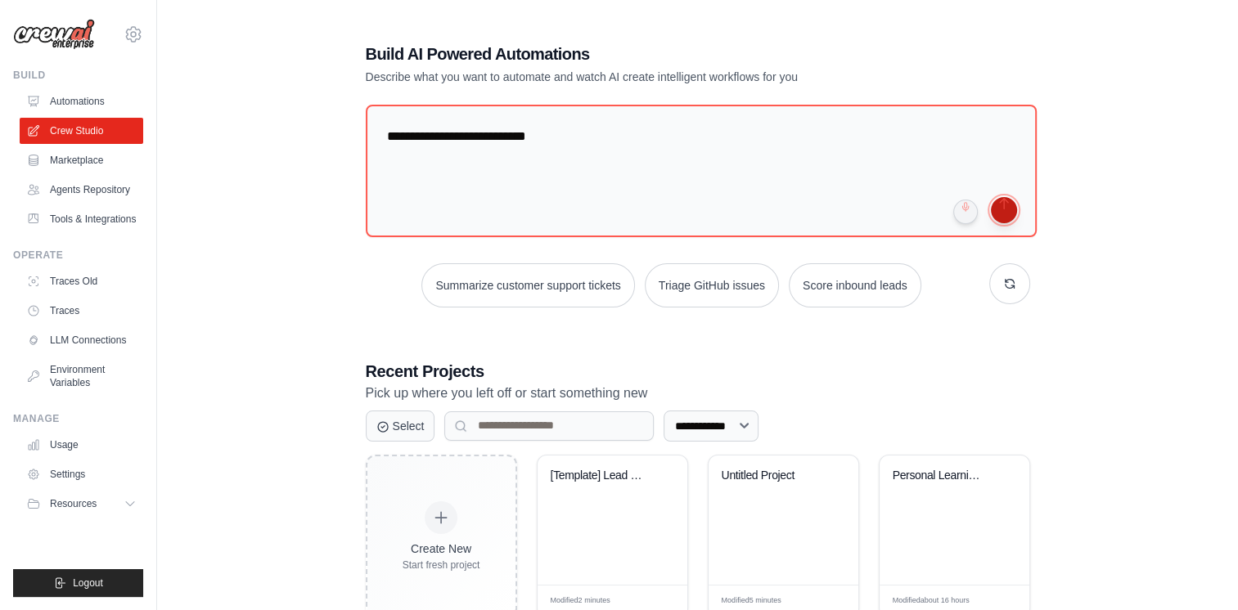
click at [1001, 209] on button "submit" at bounding box center [1004, 210] width 26 height 26
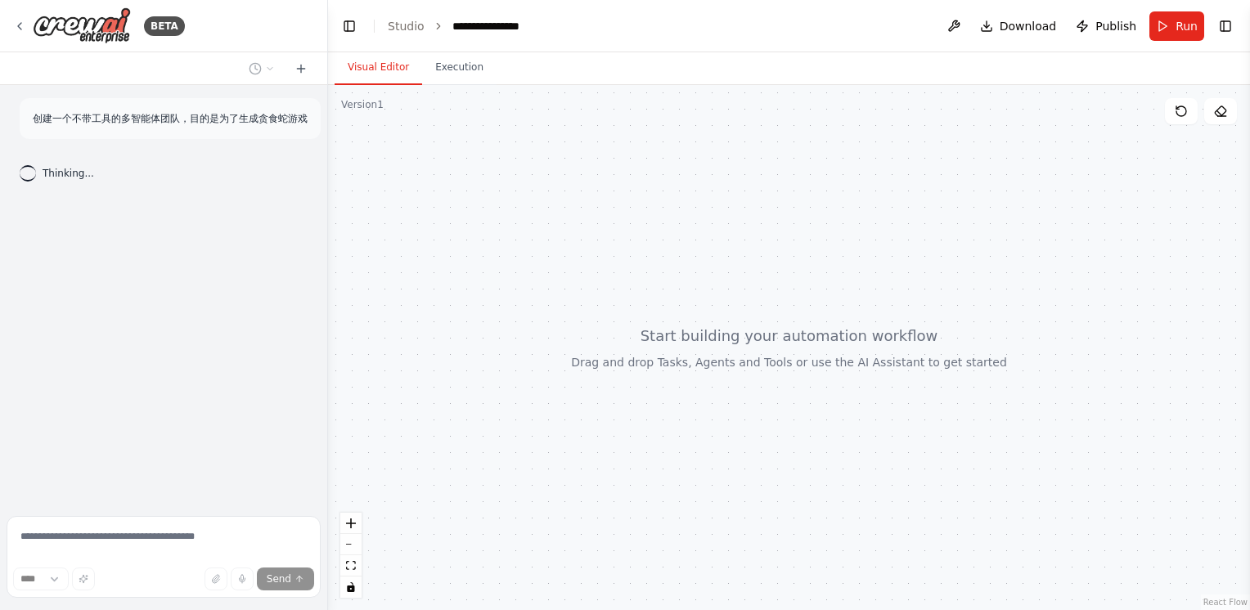
click at [261, 388] on div "创建一个不带工具的多智能体团队，目的是为了生成贪食蛇游戏 Thinking..." at bounding box center [163, 297] width 327 height 425
click at [166, 398] on div "创建一个不带工具的多智能体团队，目的是为了生成贪食蛇游戏 Thinking..." at bounding box center [163, 297] width 327 height 425
click at [237, 413] on div "创建一个不带工具的多智能体团队，目的是为了生成贪食蛇游戏 Thinking..." at bounding box center [163, 297] width 327 height 425
click at [462, 223] on div at bounding box center [789, 347] width 922 height 525
